Goal: Book appointment/travel/reservation

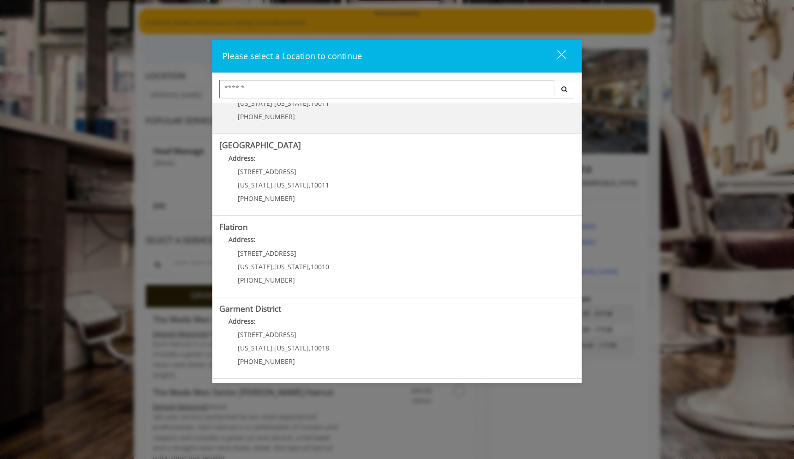
scroll to position [70, 0]
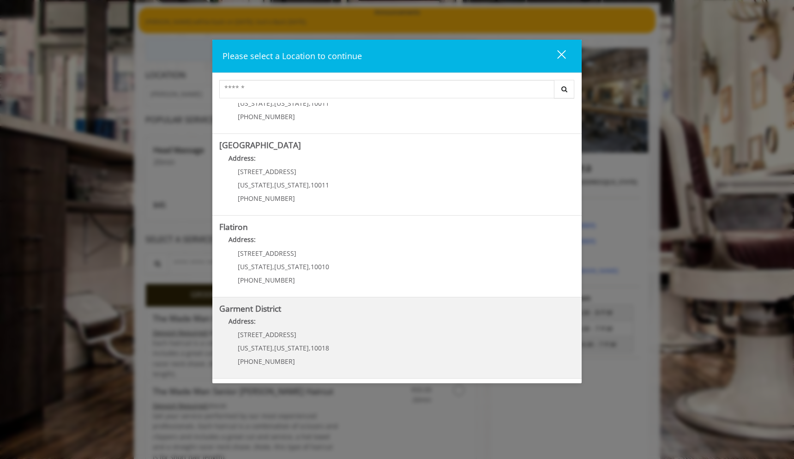
click at [380, 332] on District "Garment District Address: 1400 Broadway New York , New York , 10018 (212) 997-4…" at bounding box center [396, 337] width 355 height 67
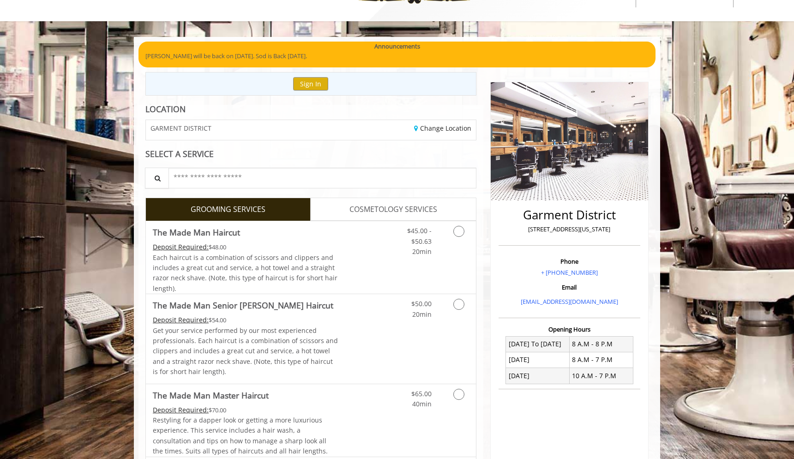
scroll to position [12, 0]
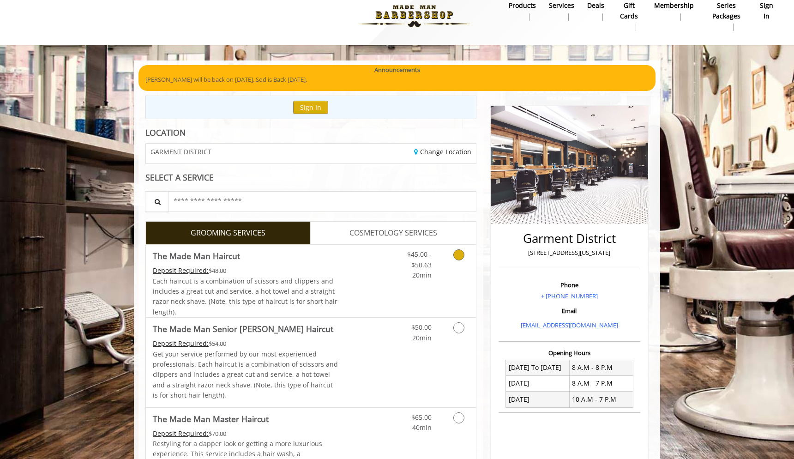
click at [397, 281] on div "$45.00 - $50.63 20min" at bounding box center [434, 281] width 83 height 72
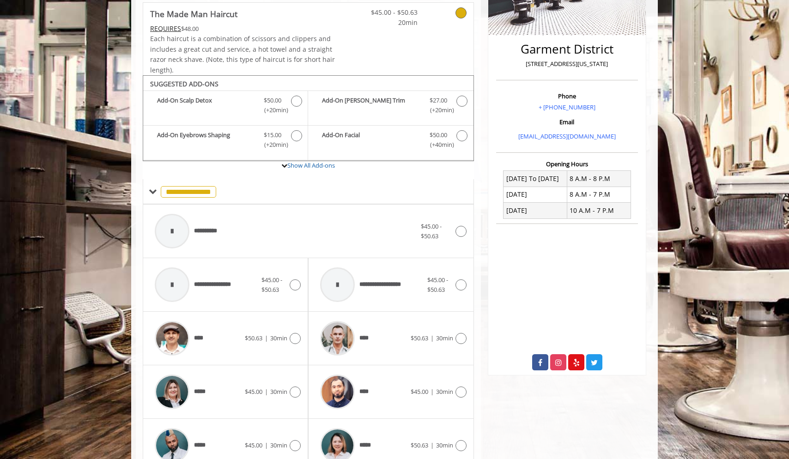
scroll to position [209, 0]
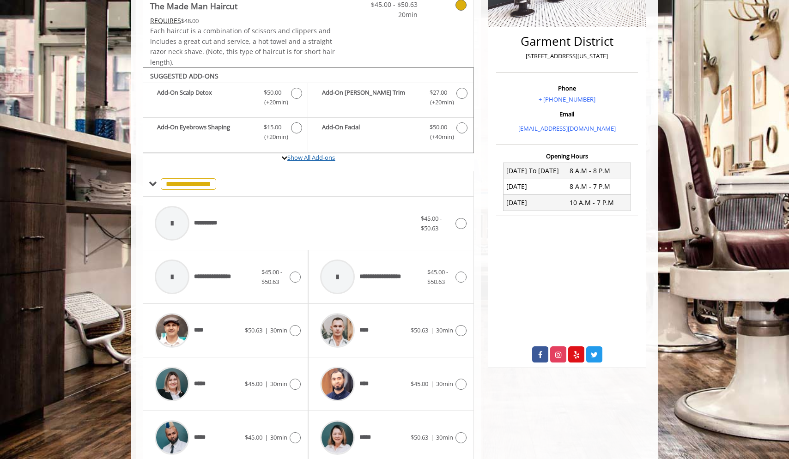
click at [308, 153] on link "Show All Add-ons" at bounding box center [311, 157] width 48 height 8
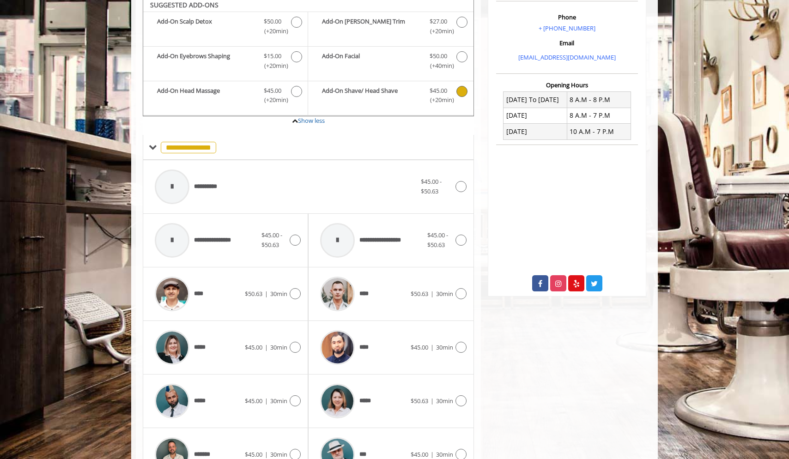
scroll to position [388, 0]
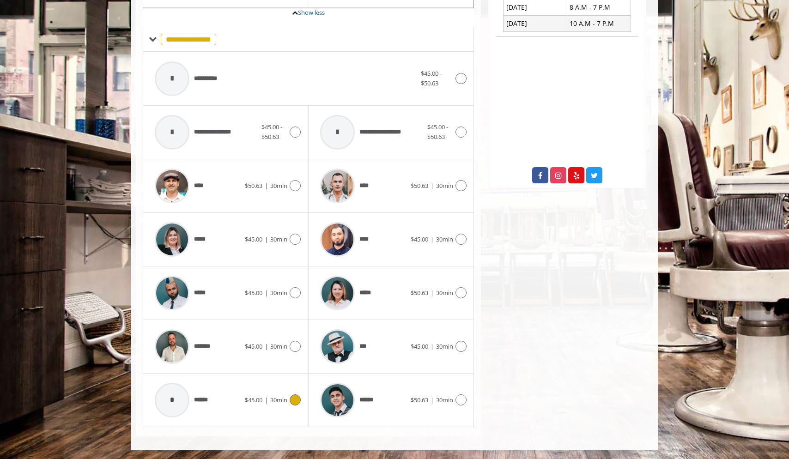
click at [295, 400] on icon at bounding box center [294, 399] width 11 height 11
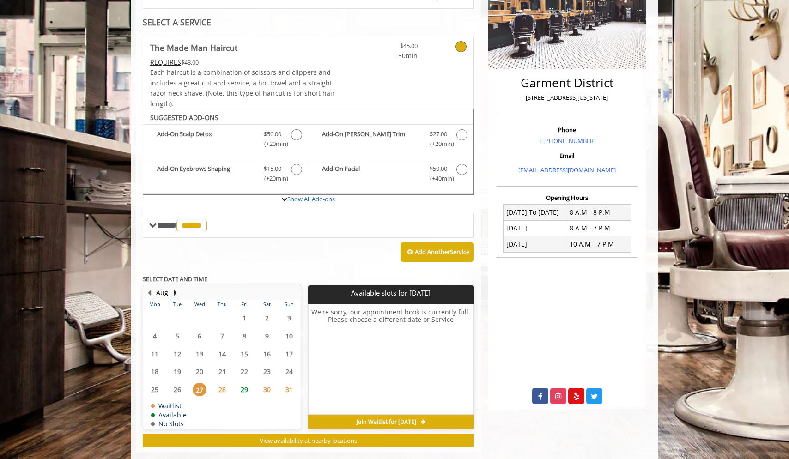
scroll to position [183, 0]
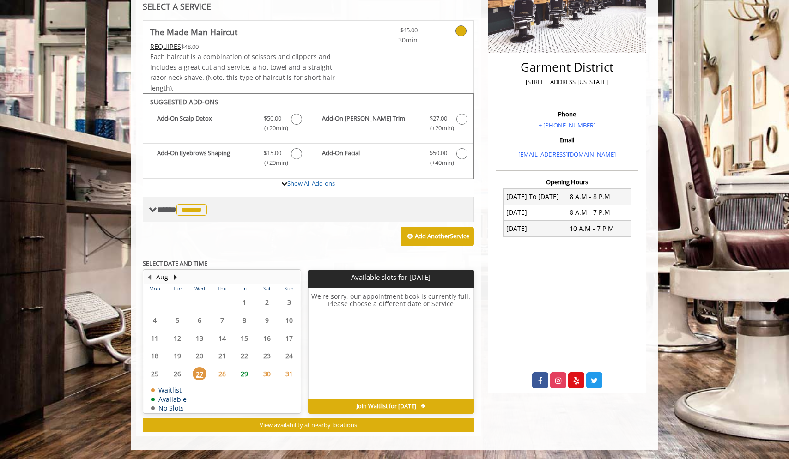
click at [153, 211] on span at bounding box center [153, 209] width 8 height 8
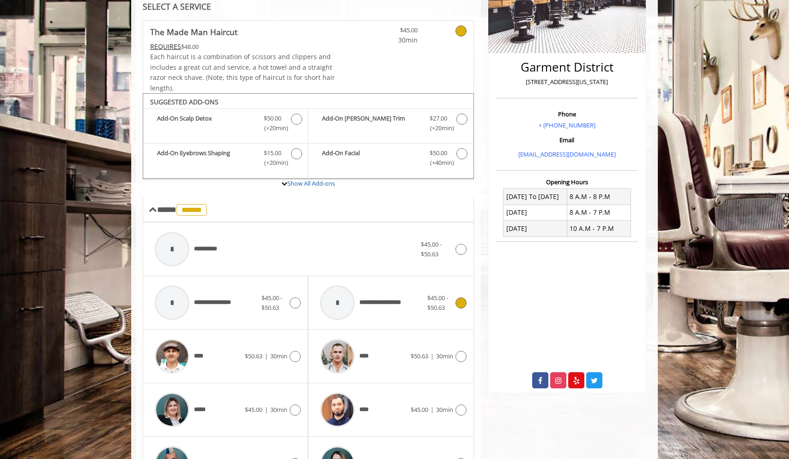
click at [462, 309] on div "$45.00 - $50.63" at bounding box center [446, 302] width 39 height 19
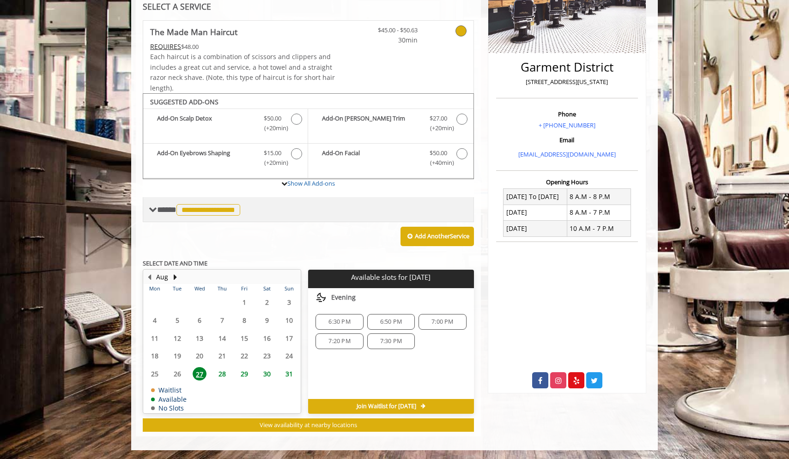
click at [150, 210] on span at bounding box center [153, 209] width 8 height 8
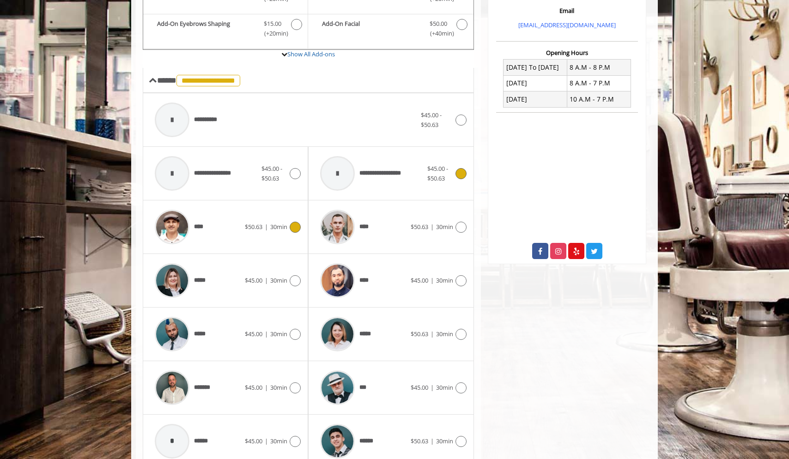
scroll to position [325, 0]
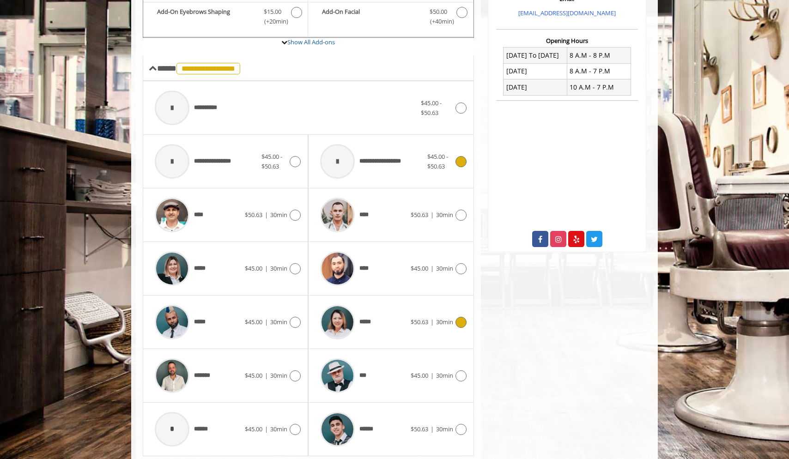
click at [437, 322] on span "30min" at bounding box center [444, 322] width 17 height 8
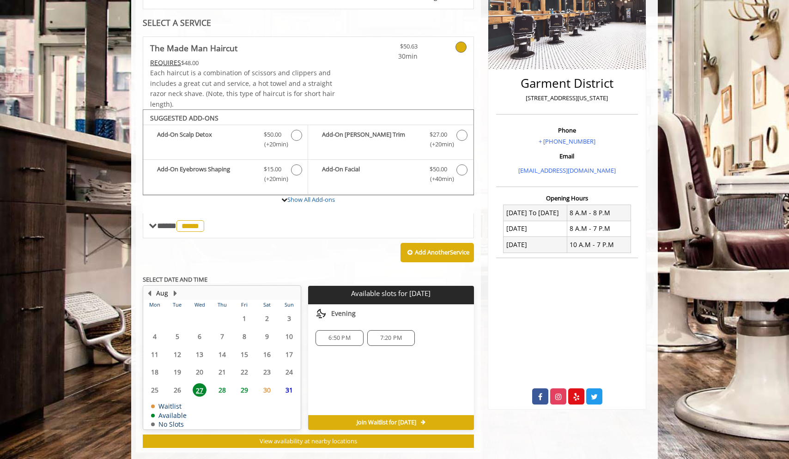
scroll to position [183, 0]
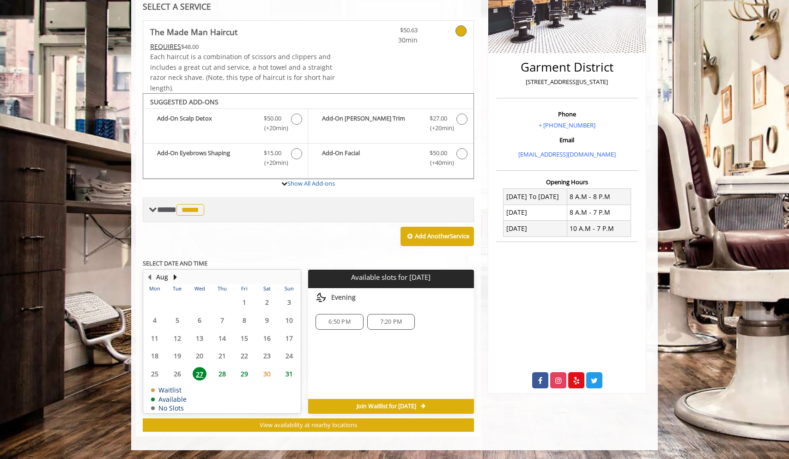
click at [152, 210] on span at bounding box center [153, 209] width 8 height 8
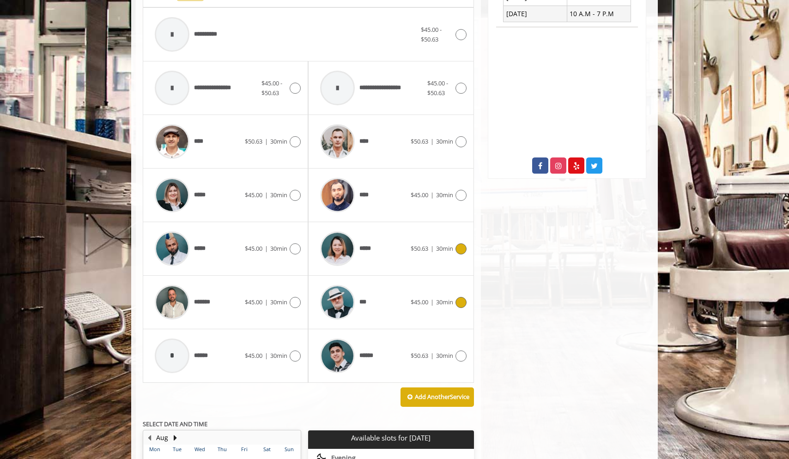
scroll to position [360, 0]
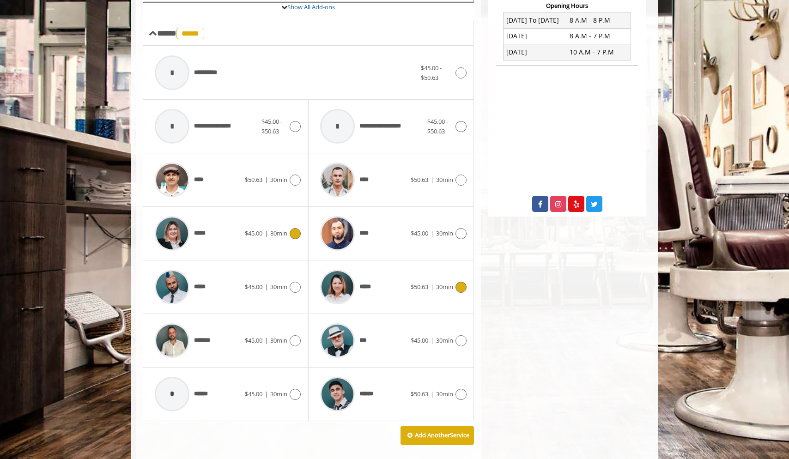
click at [292, 241] on div "***** $45.00 | 30min" at bounding box center [225, 233] width 150 height 44
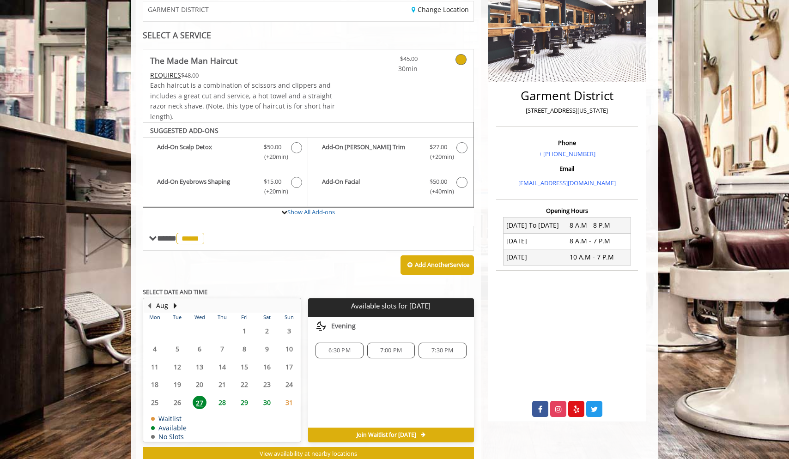
scroll to position [0, 0]
